Goal: Information Seeking & Learning: Learn about a topic

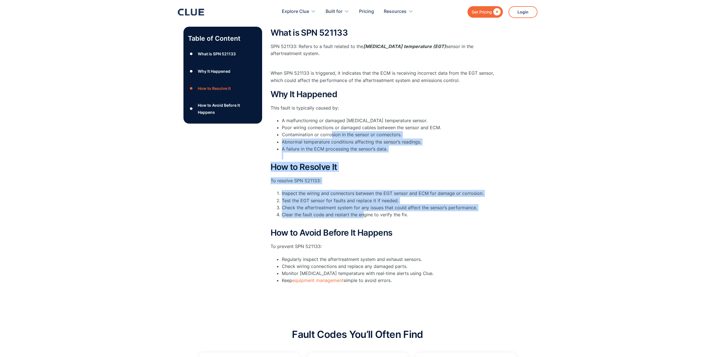
drag, startPoint x: 324, startPoint y: 121, endPoint x: 362, endPoint y: 215, distance: 101.4
click at [363, 211] on div "What is SPN 521133 SPN 521133: Refers to a fault related to the [MEDICAL_DATA] …" at bounding box center [383, 157] width 225 height 259
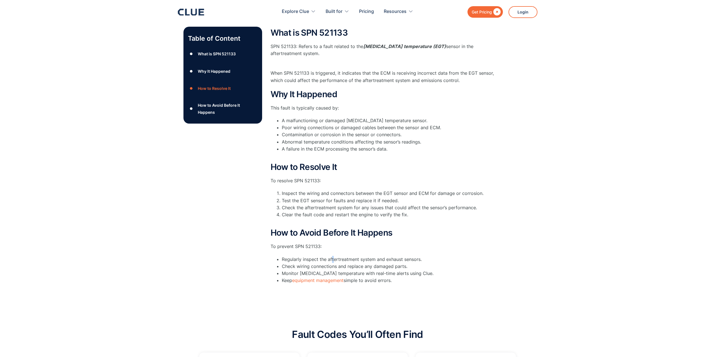
click at [332, 252] on div "How to Avoid Before It Happens To prevent SPN 521133: Regularly inspect the aft…" at bounding box center [383, 256] width 225 height 56
click at [322, 274] on li "Monitor [MEDICAL_DATA] temperature with real-time alerts using Clue." at bounding box center [389, 273] width 214 height 7
click at [392, 270] on li "Monitor [MEDICAL_DATA] temperature with real-time alerts using Clue." at bounding box center [389, 273] width 214 height 7
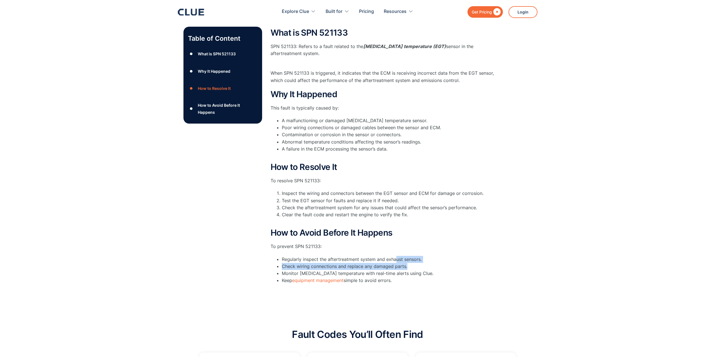
drag, startPoint x: 395, startPoint y: 261, endPoint x: 423, endPoint y: 267, distance: 28.3
click at [423, 267] on ul "Regularly inspect the aftertreatment system and exhaust sensors. Check wiring c…" at bounding box center [383, 270] width 225 height 28
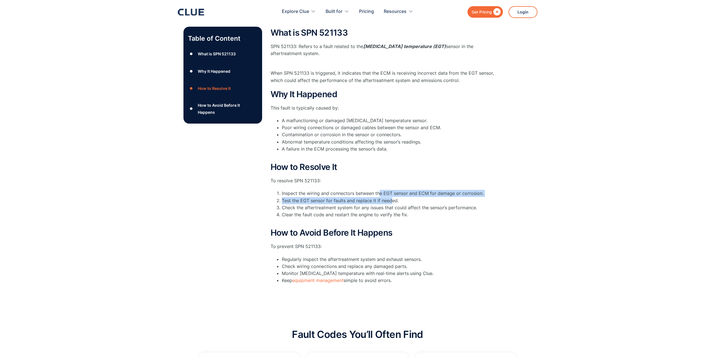
click at [394, 201] on div "How to Resolve It To resolve SPN 521133: Inspect the wiring and connectors betw…" at bounding box center [383, 193] width 225 height 63
drag, startPoint x: 428, startPoint y: 234, endPoint x: 438, endPoint y: 294, distance: 60.7
click at [438, 294] on div "What is SPN 521133 SPN 521133: Refers to a fault related to the [MEDICAL_DATA] …" at bounding box center [383, 160] width 225 height 276
drag, startPoint x: 435, startPoint y: 300, endPoint x: 336, endPoint y: 194, distance: 145.4
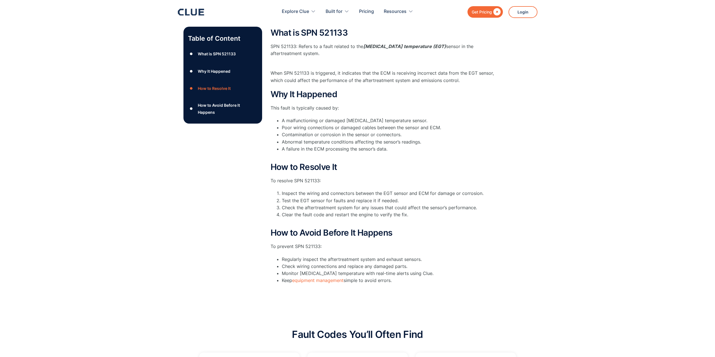
click at [332, 181] on div "Table of Content ● What is SPN 521133 ● Why It Happened ● How to Resolve It ● H…" at bounding box center [357, 158] width 715 height 304
click at [339, 205] on li "Check the aftertreatment system for any issues that could affect the sensor’s p…" at bounding box center [389, 207] width 214 height 7
click at [335, 227] on div "What is SPN 521133 SPN 521133: Refers to a fault related to the [MEDICAL_DATA] …" at bounding box center [383, 157] width 225 height 259
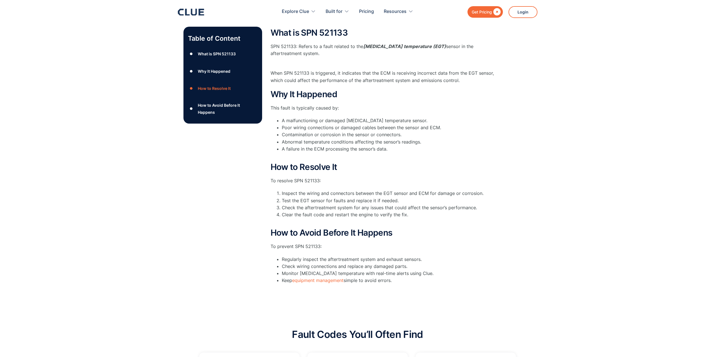
click at [326, 266] on li "Check wiring connections and replace any damaged parts." at bounding box center [389, 266] width 214 height 7
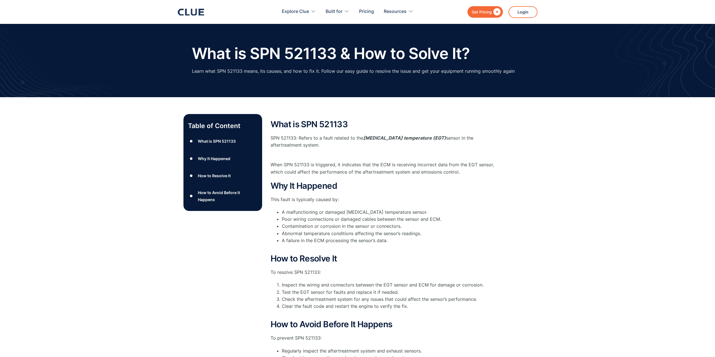
drag, startPoint x: 91, startPoint y: 229, endPoint x: 108, endPoint y: 133, distance: 97.6
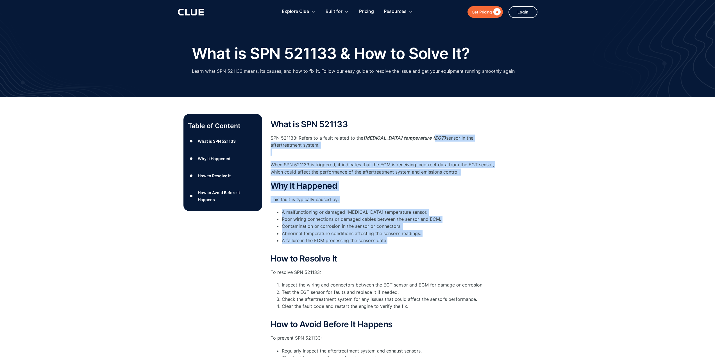
drag, startPoint x: 425, startPoint y: 130, endPoint x: 451, endPoint y: 243, distance: 116.1
click at [458, 243] on div "What is SPN 521133 SPN 521133: Refers to a fault related to the [MEDICAL_DATA] …" at bounding box center [383, 249] width 225 height 259
click at [451, 243] on li "A failure in the ECM processing the sensor’s data." at bounding box center [389, 244] width 214 height 14
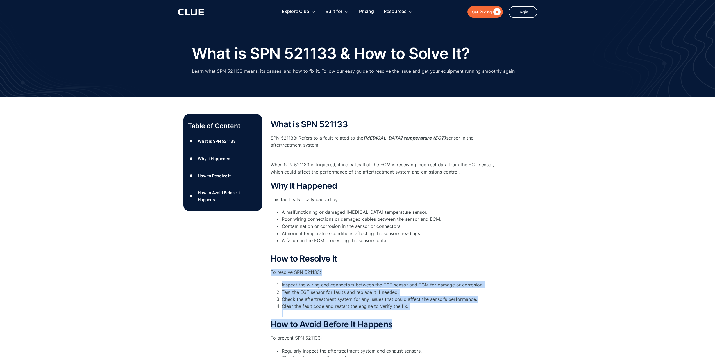
drag, startPoint x: 440, startPoint y: 257, endPoint x: 399, endPoint y: 320, distance: 75.2
click at [399, 320] on div "What is SPN 521133 SPN 521133: Refers to a fault related to the [MEDICAL_DATA] …" at bounding box center [383, 249] width 225 height 259
click at [398, 320] on div "What is SPN 521133 SPN 521133: Refers to a fault related to the [MEDICAL_DATA] …" at bounding box center [383, 249] width 225 height 259
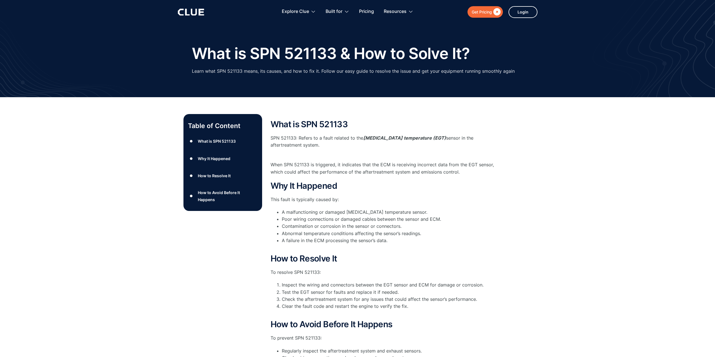
click at [398, 320] on div "What is SPN 521133 SPN 521133: Refers to a fault related to the [MEDICAL_DATA] …" at bounding box center [383, 249] width 225 height 259
